Goal: Information Seeking & Learning: Learn about a topic

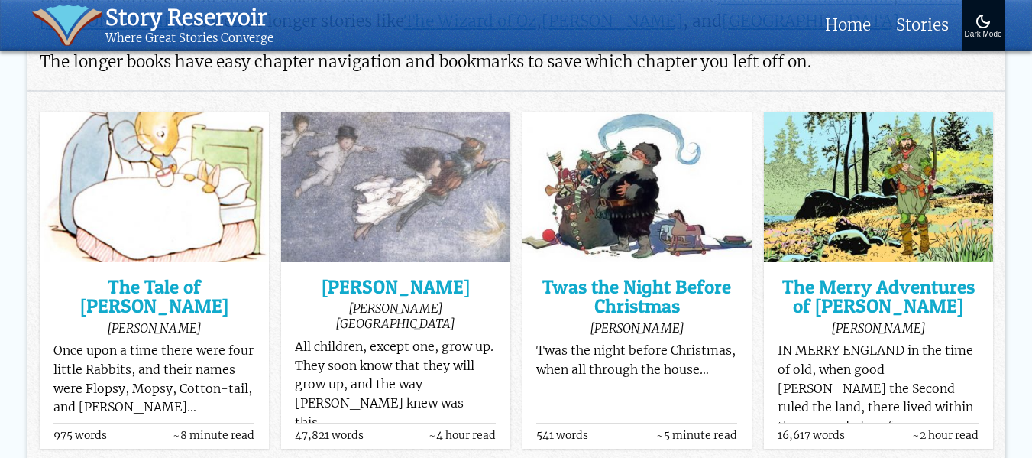
scroll to position [153, 0]
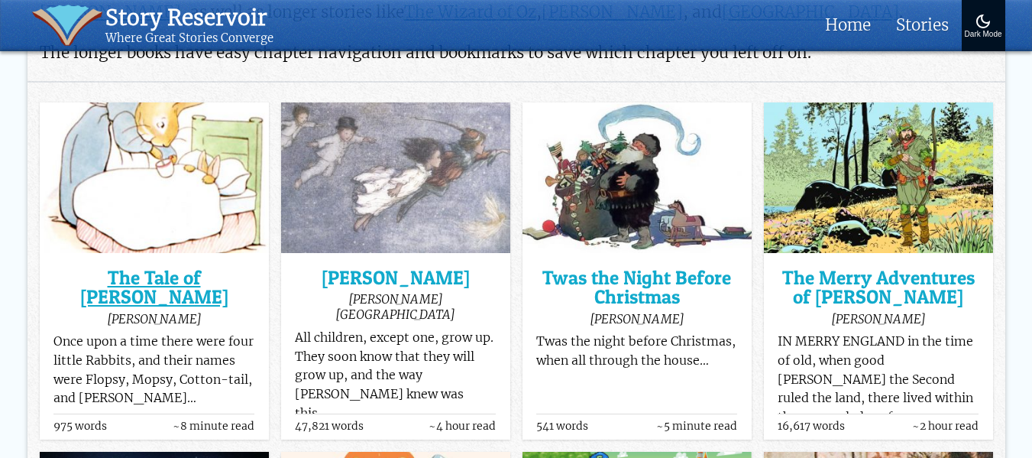
click at [196, 279] on h3 "The Tale of [PERSON_NAME]" at bounding box center [153, 287] width 201 height 39
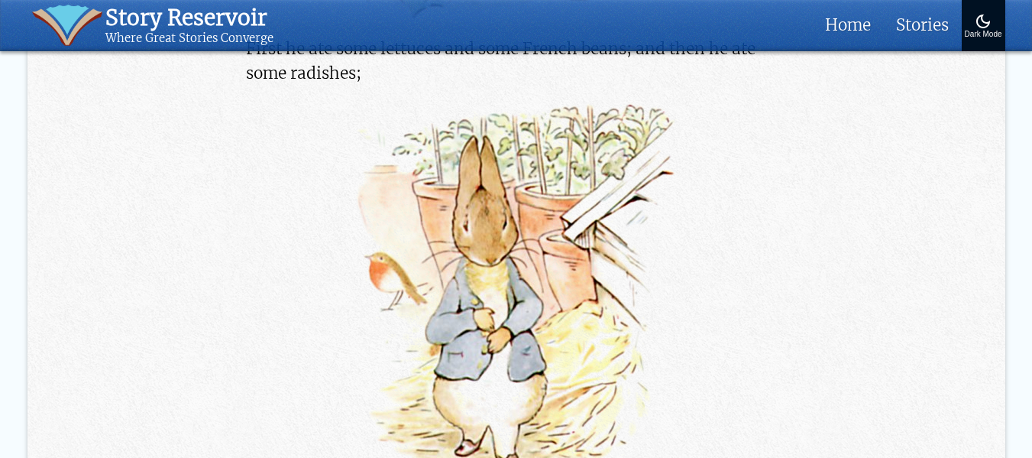
scroll to position [3820, 0]
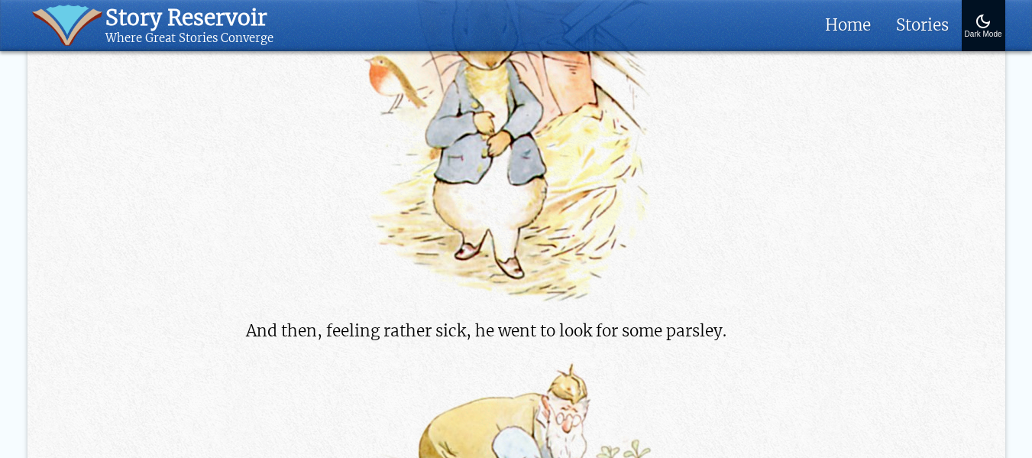
drag, startPoint x: 464, startPoint y: 261, endPoint x: 720, endPoint y: 237, distance: 257.8
click at [720, 237] on div at bounding box center [516, 103] width 540 height 403
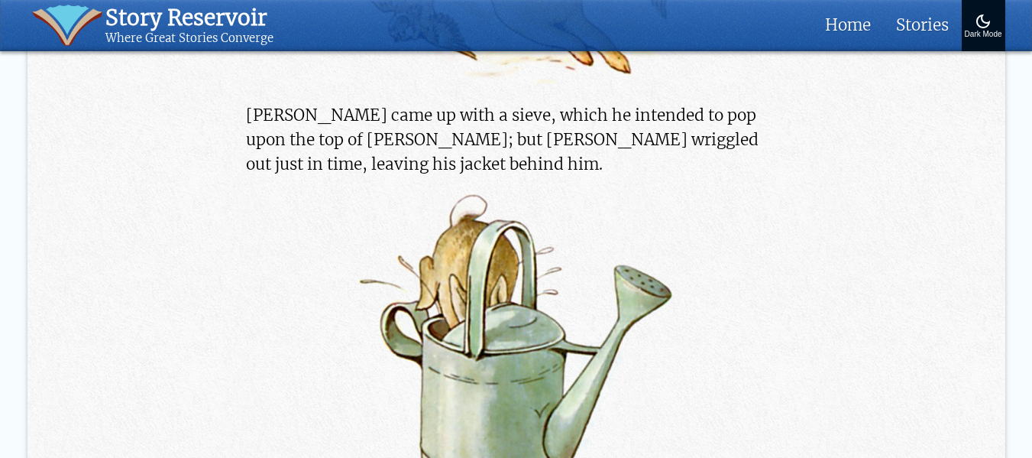
scroll to position [6570, 0]
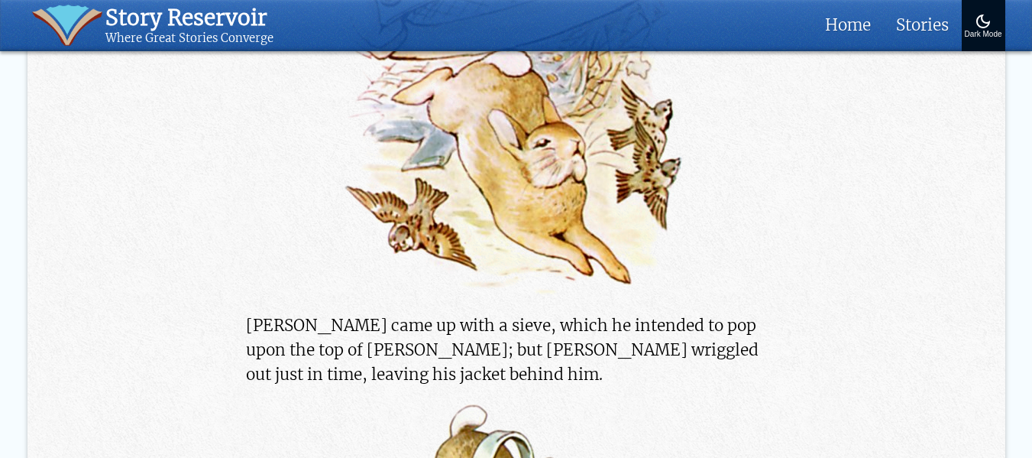
drag, startPoint x: 778, startPoint y: 202, endPoint x: 731, endPoint y: 185, distance: 49.5
click at [757, 186] on div at bounding box center [516, 112] width 540 height 377
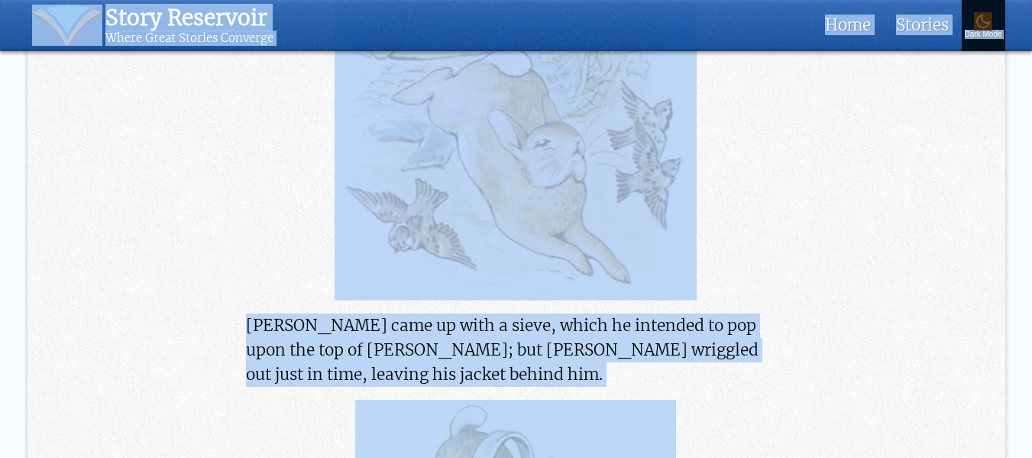
copy div "Story Reservoir Where Great Stories Converge Home Stories Classic Literature Sh…"
click at [846, 172] on article "The Tale of Peter Rabbit by Beatrix Potter Once upon a time there were four lit…" at bounding box center [517, 271] width 978 height 13581
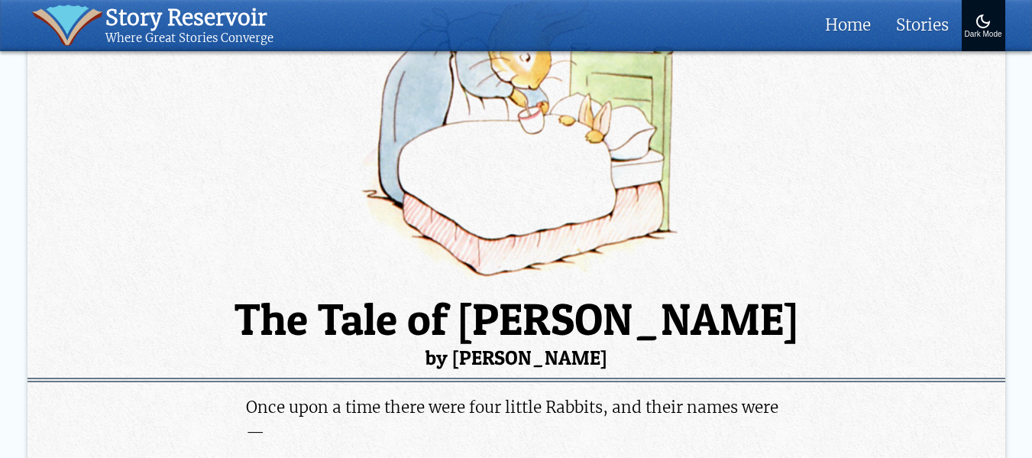
scroll to position [47, 0]
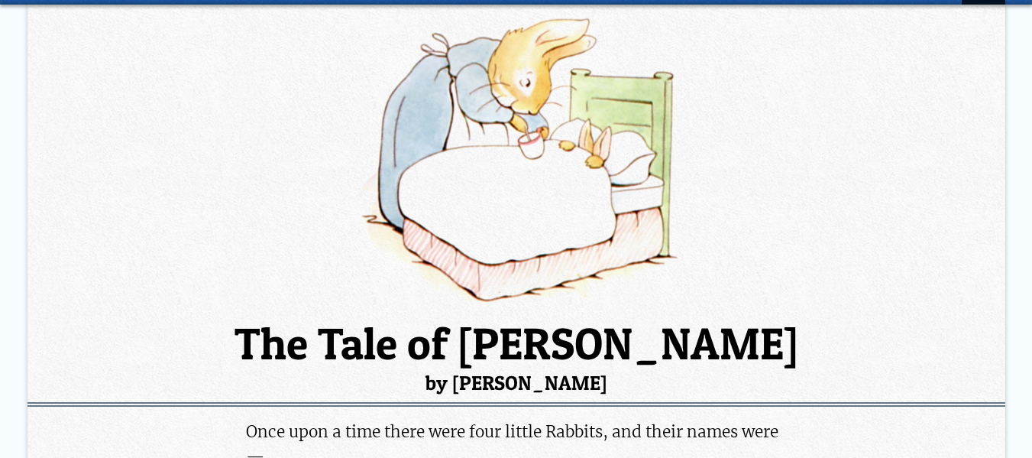
drag, startPoint x: 290, startPoint y: 333, endPoint x: 573, endPoint y: 383, distance: 287.0
click at [600, 380] on h1 "The Tale of Peter Rabbit by Beatrix Potter" at bounding box center [517, 357] width 978 height 70
copy h1 "The Tale of Peter Rabbit by Beatrix Potter"
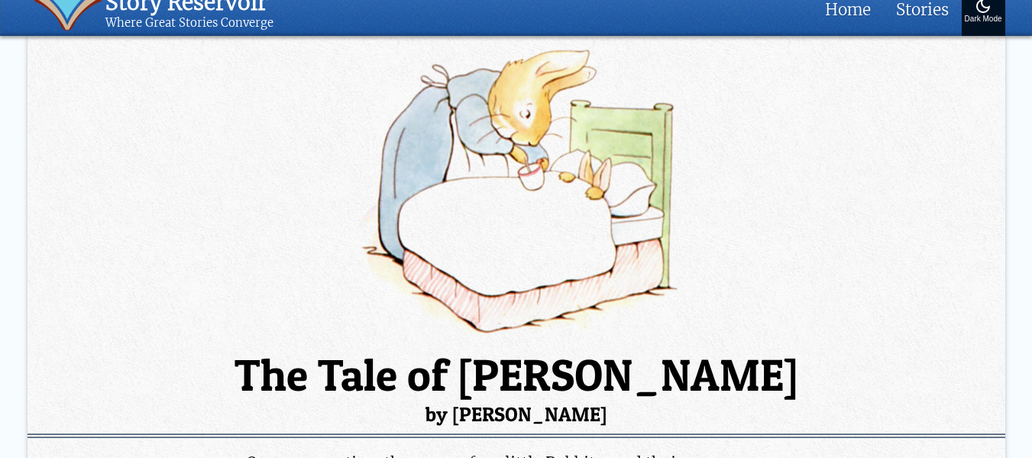
scroll to position [0, 0]
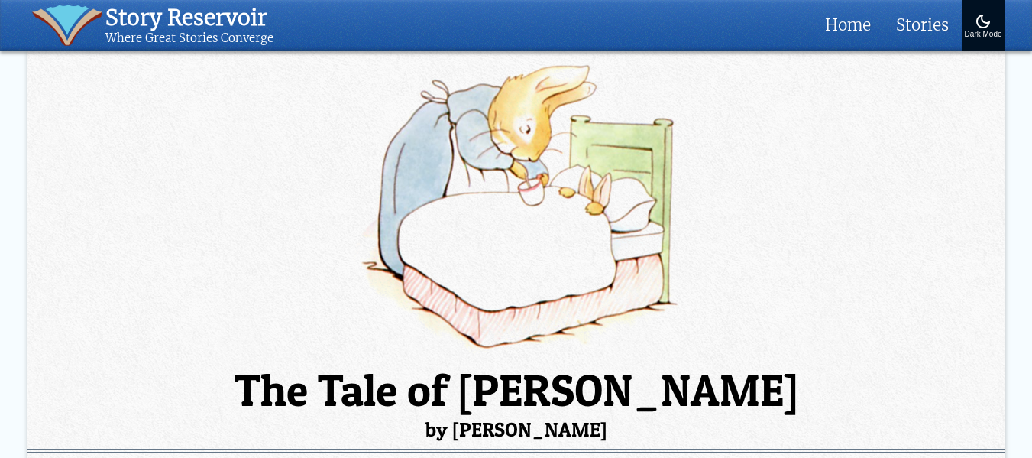
drag, startPoint x: 543, startPoint y: 218, endPoint x: 321, endPoint y: 192, distance: 223.8
click at [322, 196] on img at bounding box center [517, 205] width 978 height 297
click at [755, 254] on img at bounding box center [517, 205] width 978 height 297
click at [456, 93] on img at bounding box center [517, 205] width 978 height 297
copy h1 "The Tale of Peter Rabbit by Beatrix Potter"
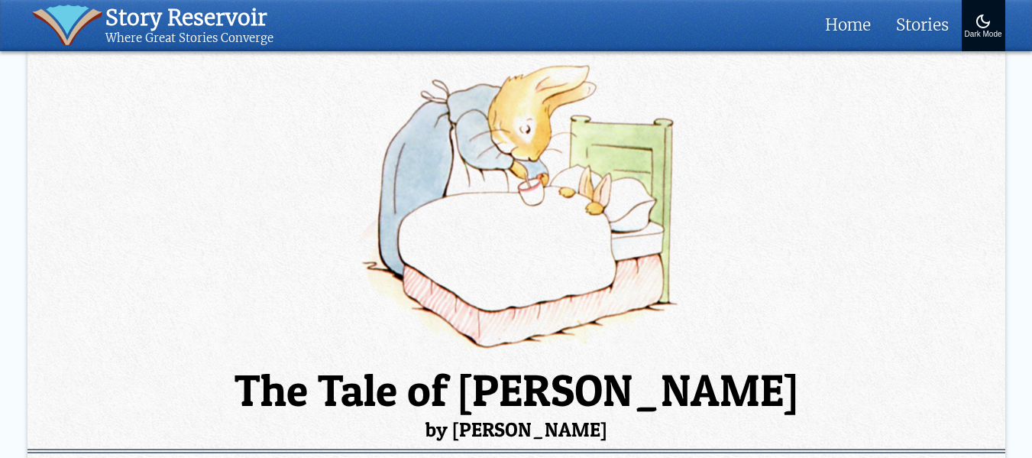
click at [778, 254] on img at bounding box center [517, 205] width 978 height 297
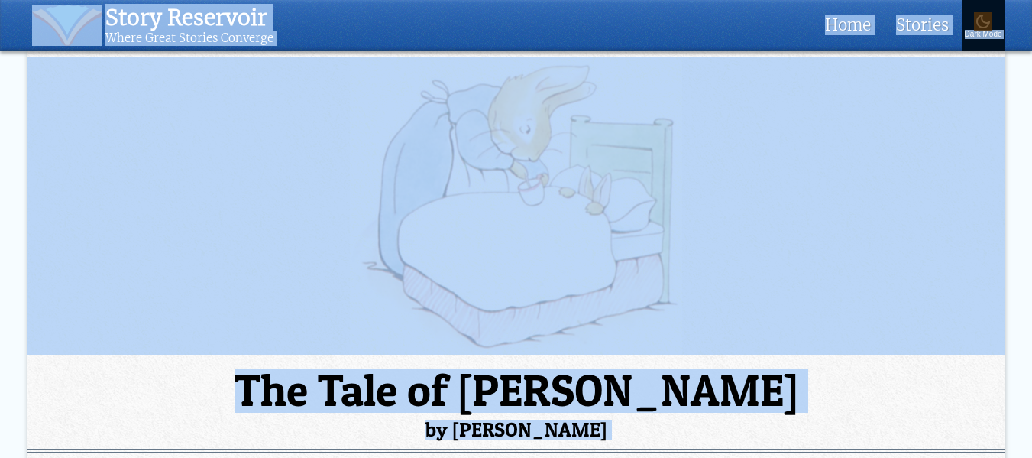
copy div "Story Reservoir Where Great Stories Converge Home Stories Classic Literature Sh…"
